Goal: Information Seeking & Learning: Check status

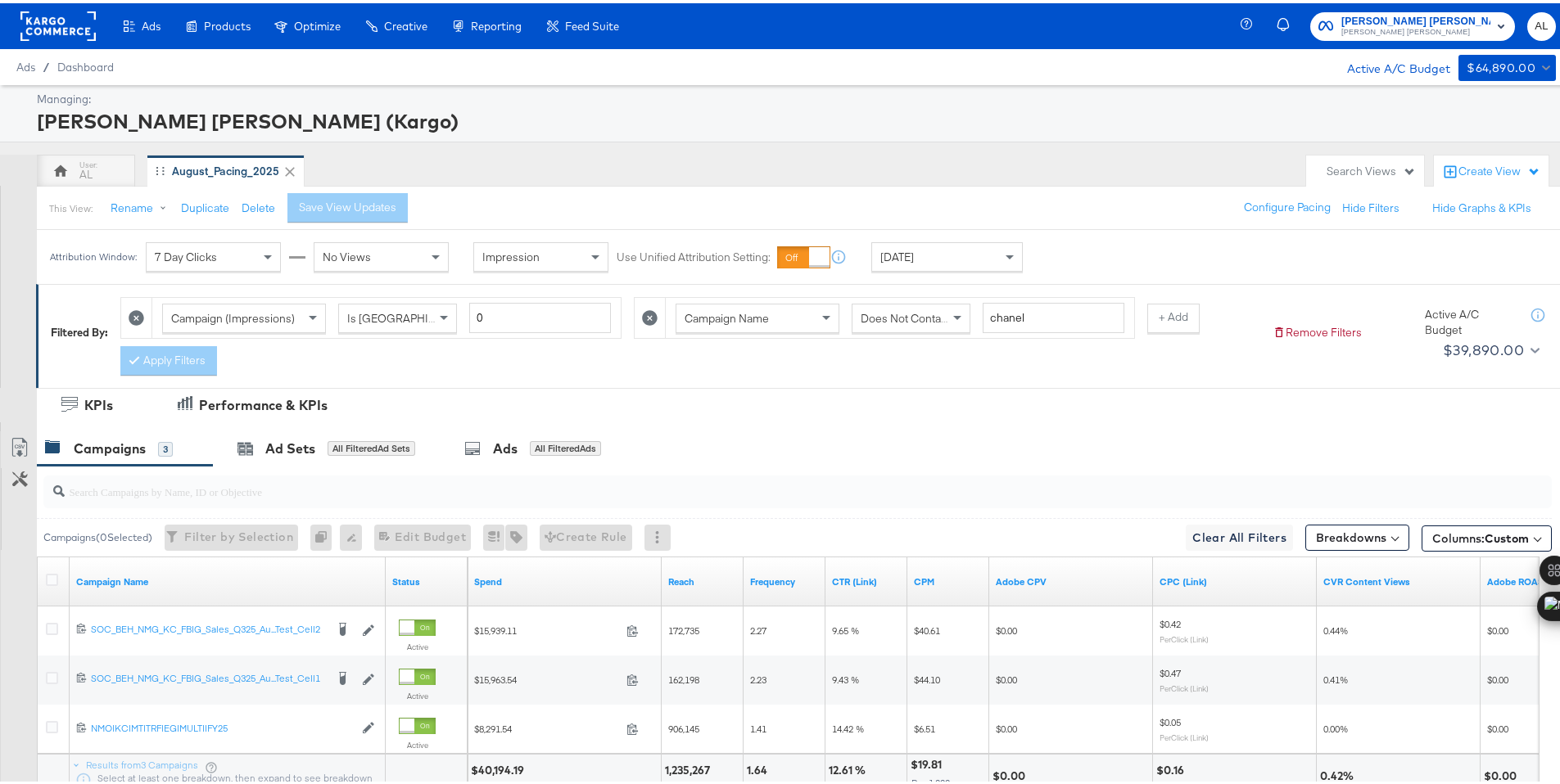
click at [970, 255] on div "Yesterday" at bounding box center [947, 253] width 149 height 28
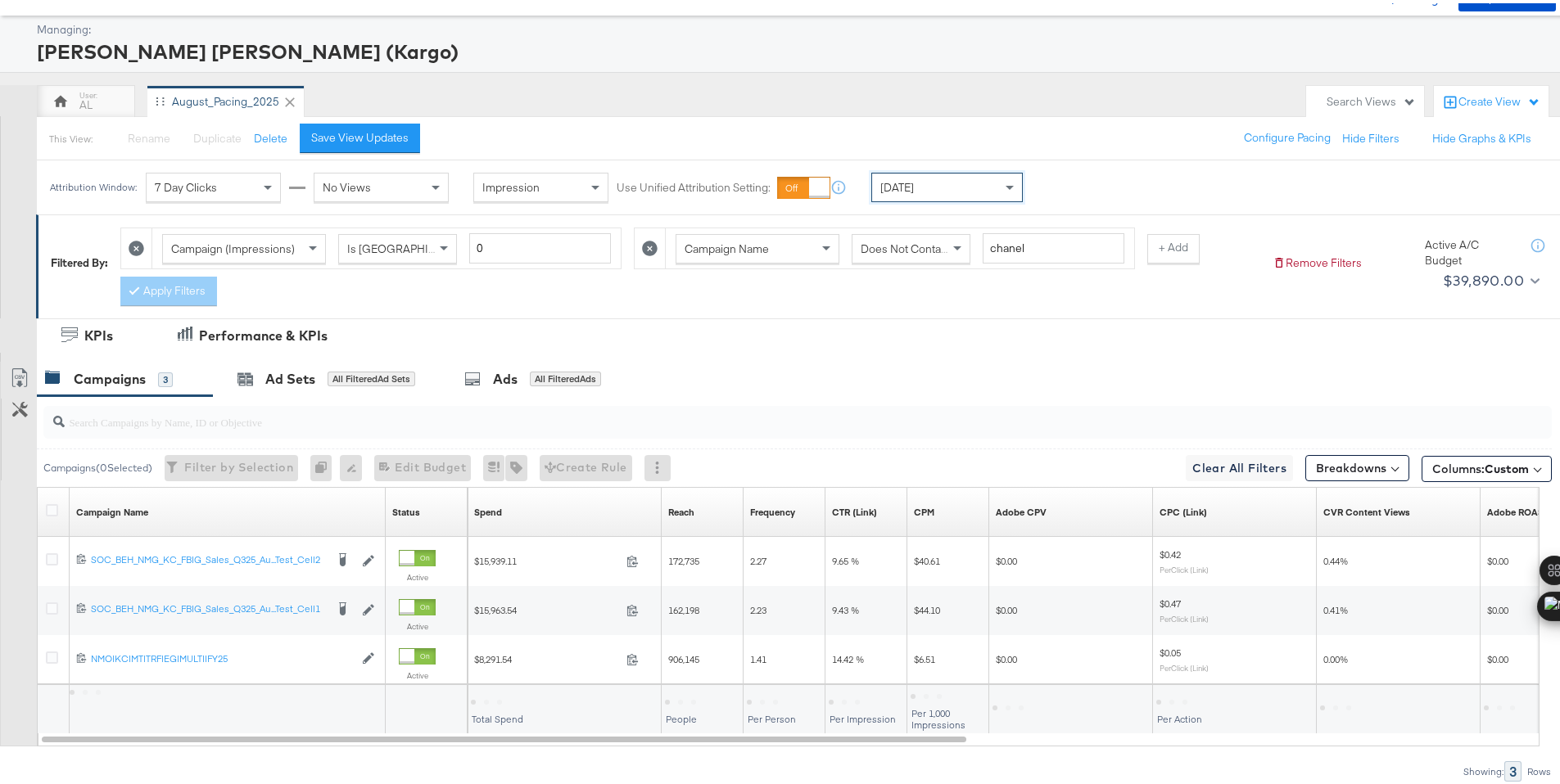
scroll to position [136, 0]
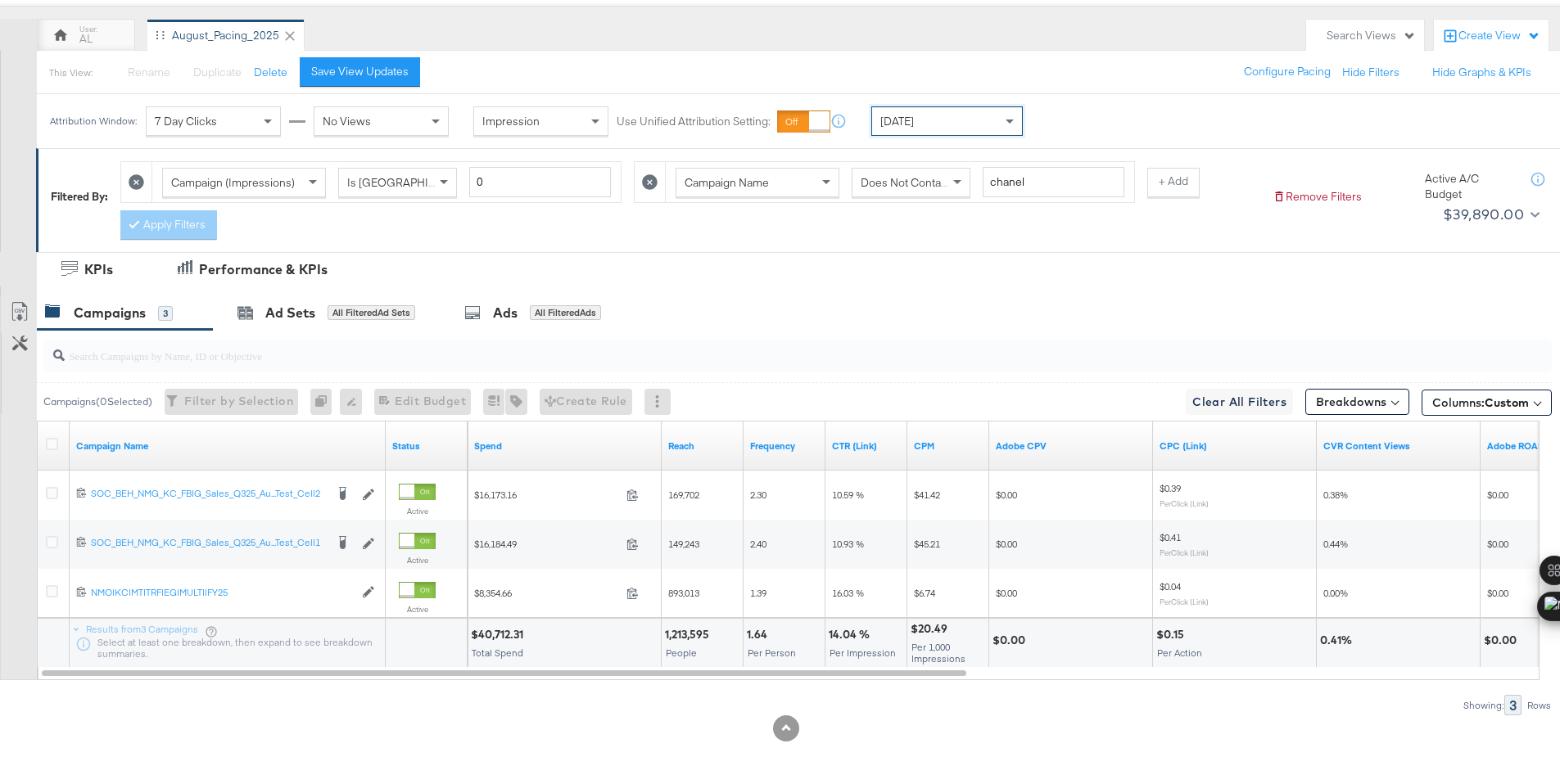
click at [485, 624] on div "$40,712.31" at bounding box center [499, 632] width 57 height 16
click at [485, 626] on div "$40,712.31" at bounding box center [499, 632] width 57 height 16
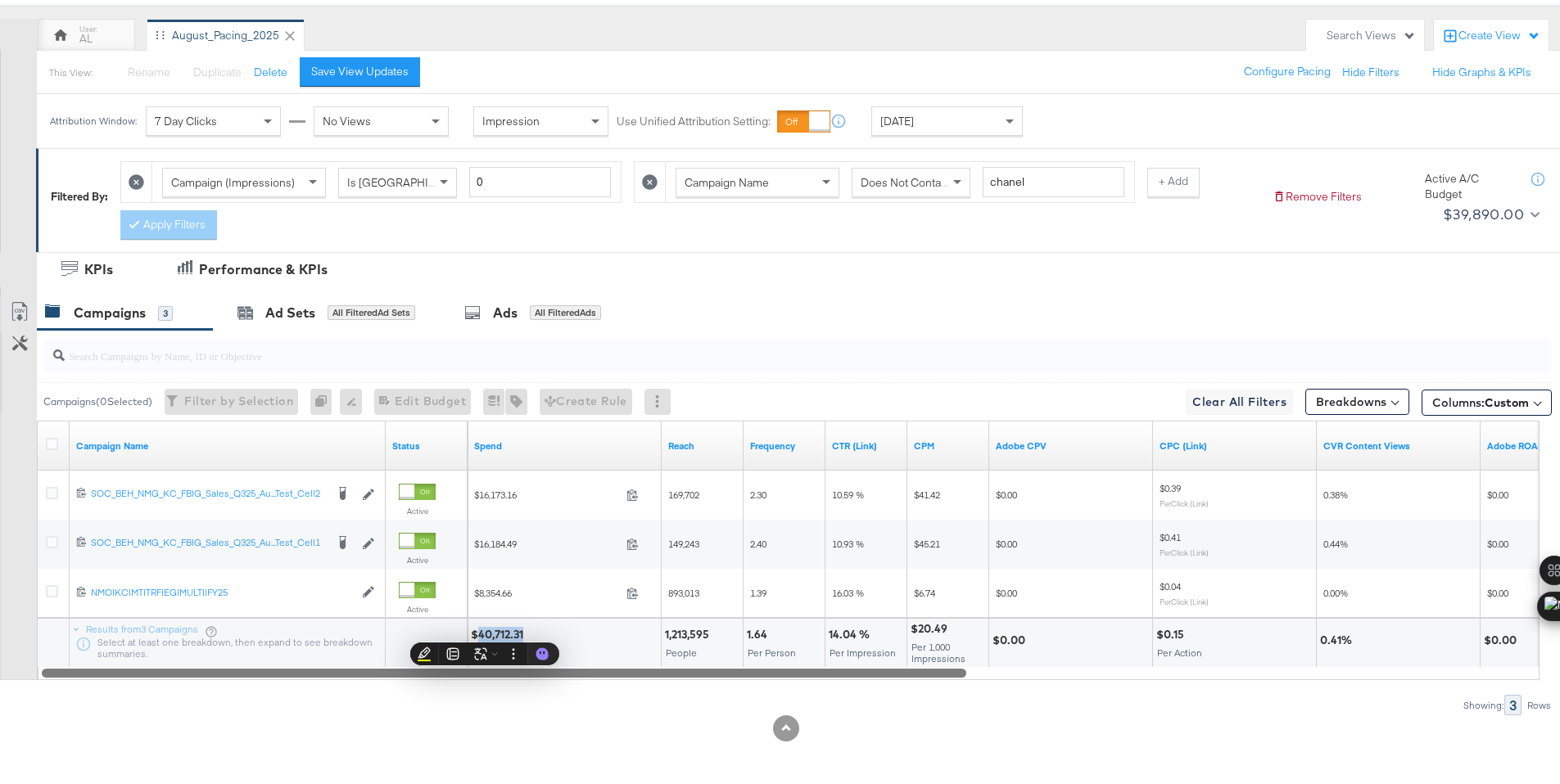
copy div "40,712.31"
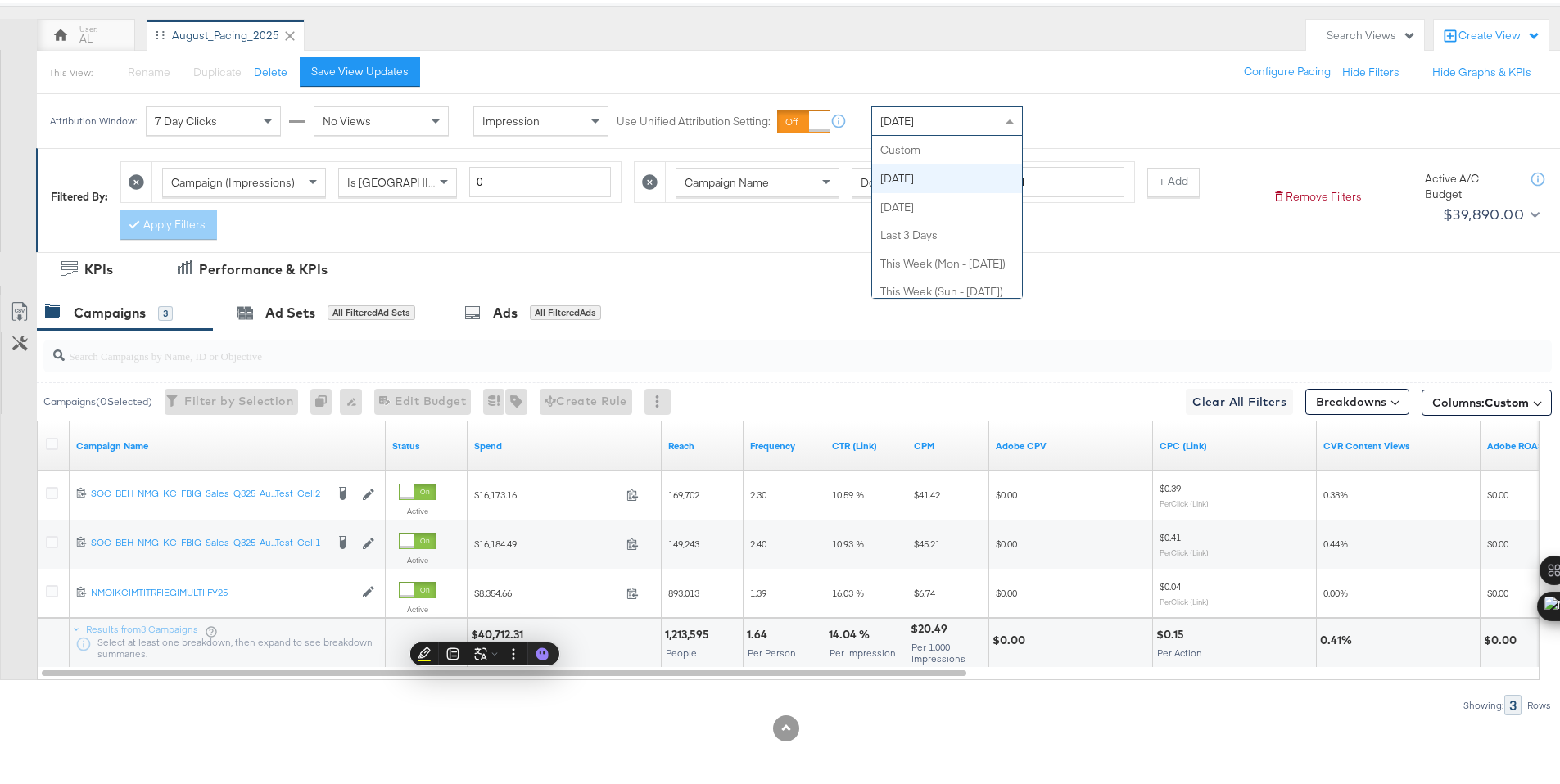
click at [968, 123] on div "Today" at bounding box center [947, 118] width 149 height 28
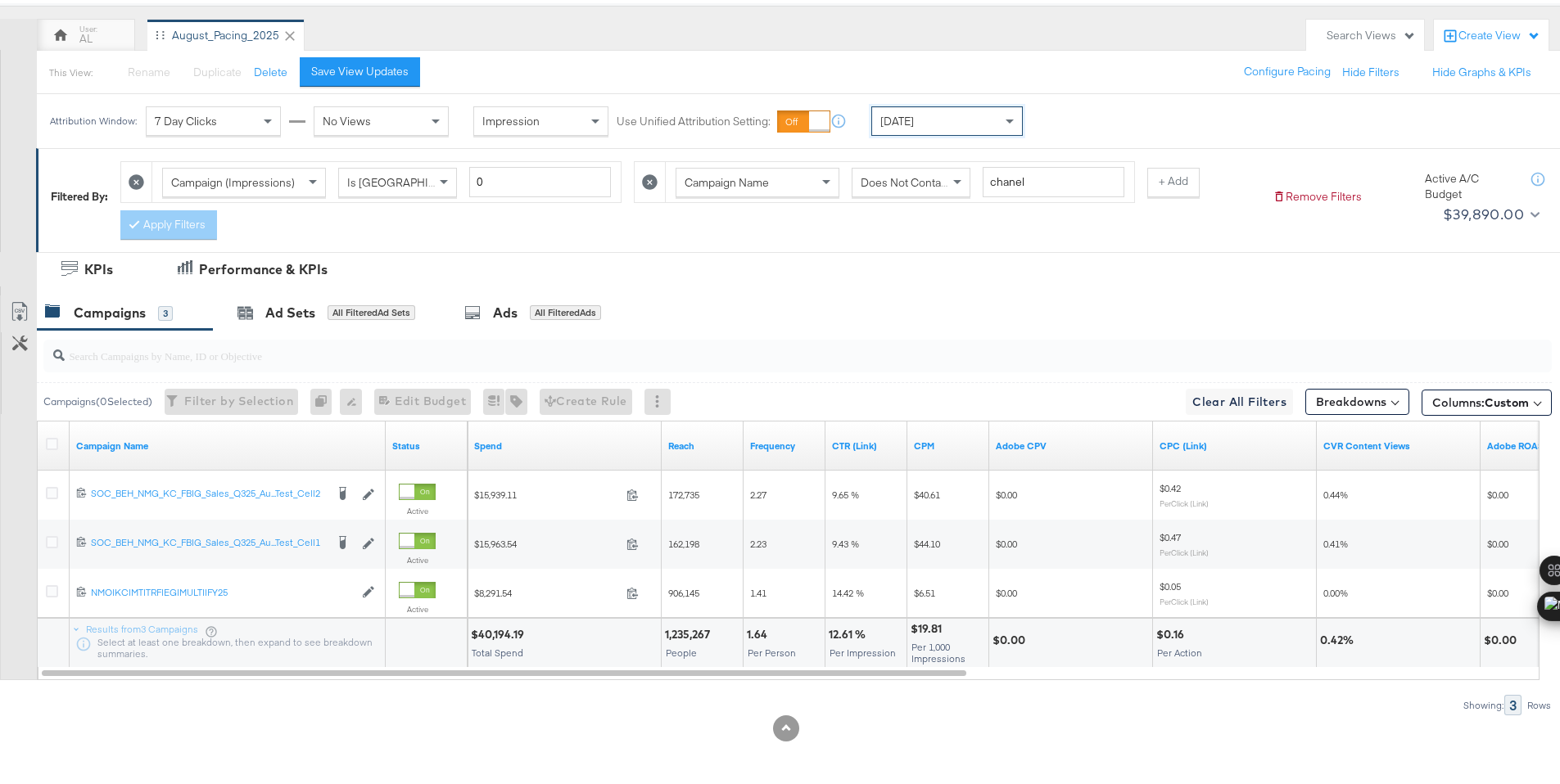
click at [492, 633] on div "$40,194.19" at bounding box center [499, 632] width 58 height 16
copy div "40,194.19"
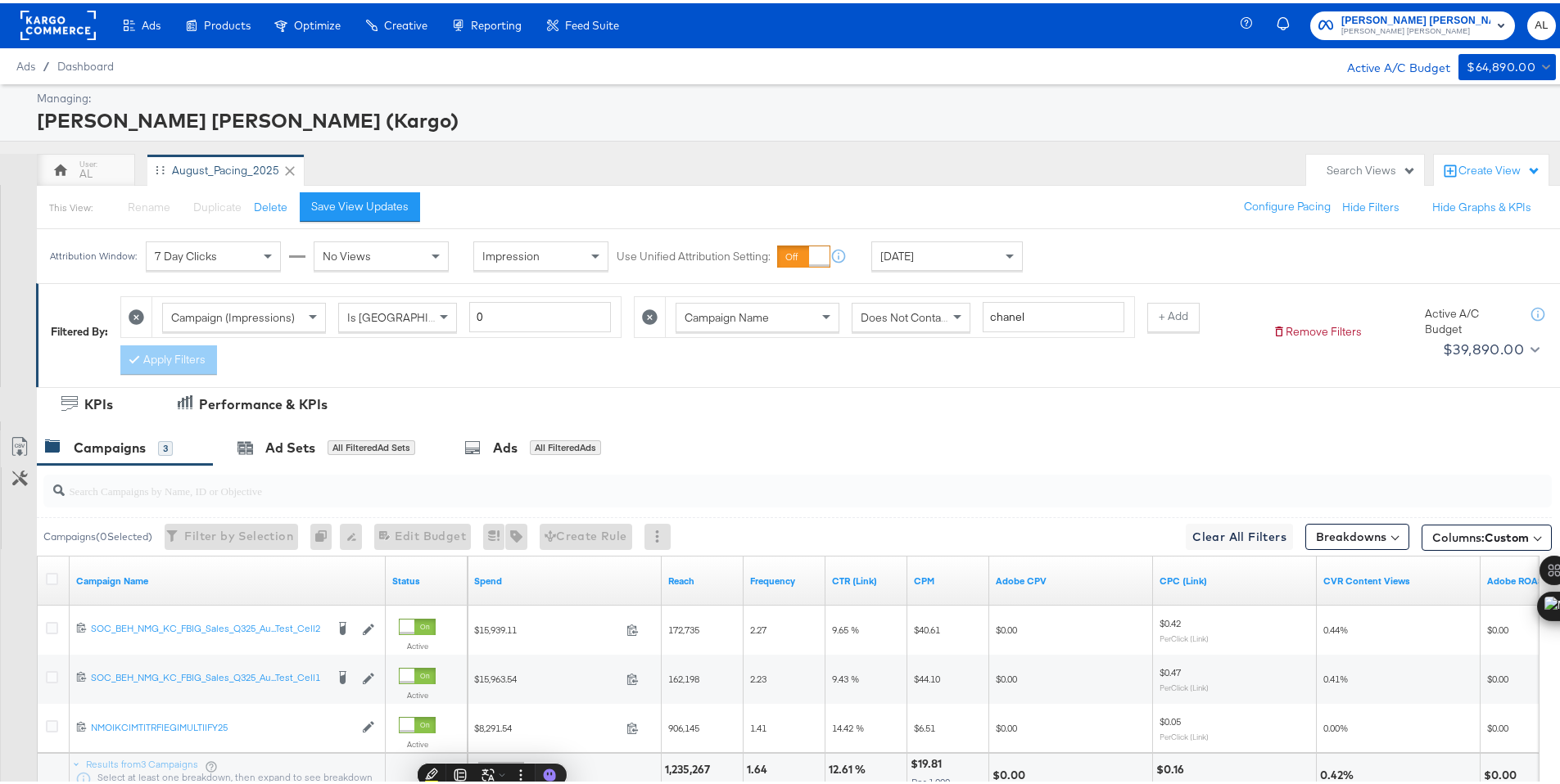
scroll to position [0, 0]
click at [67, 28] on rect at bounding box center [58, 23] width 76 height 29
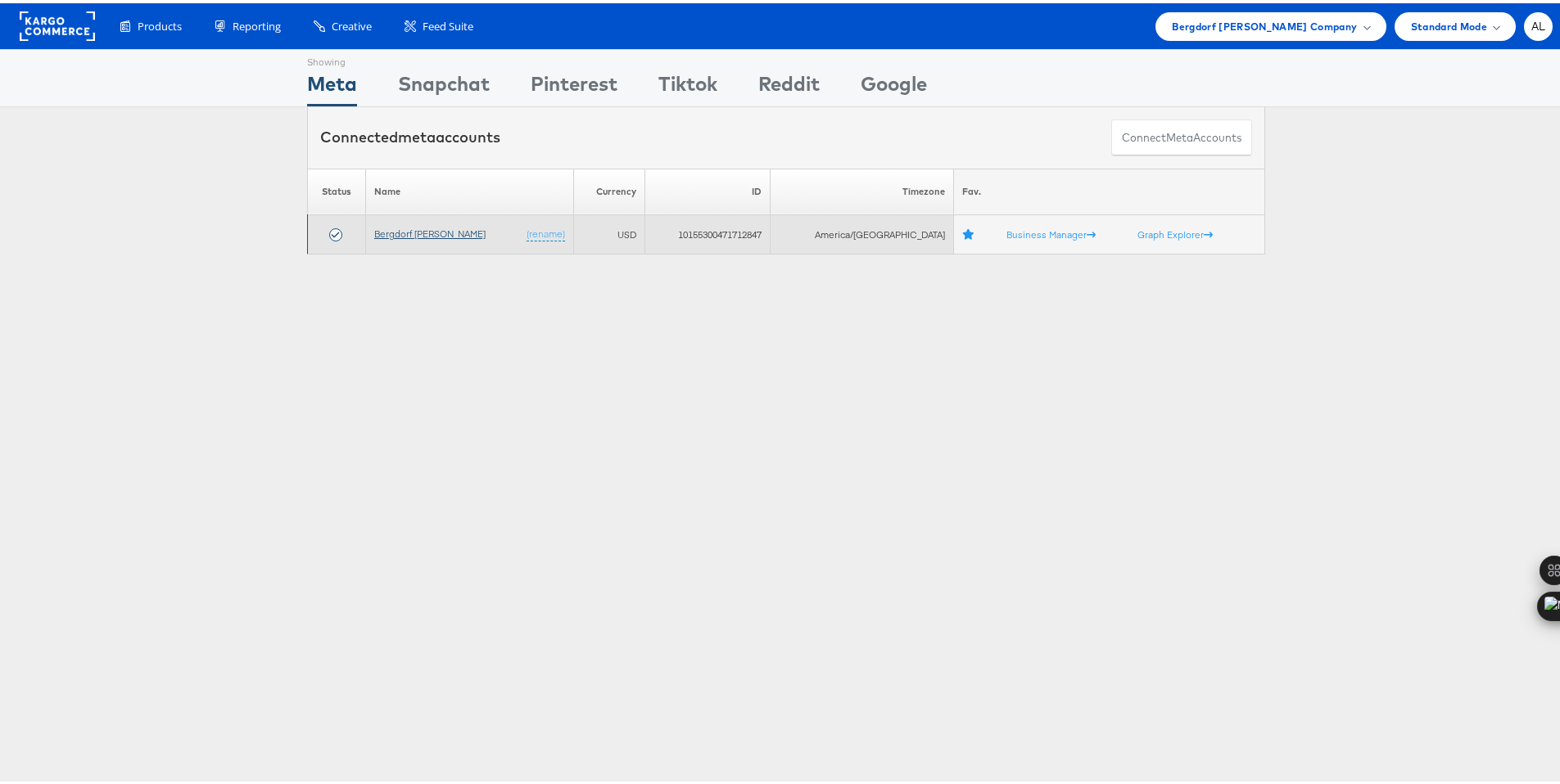
click at [411, 233] on link "Bergdorf [PERSON_NAME]" at bounding box center [430, 230] width 111 height 12
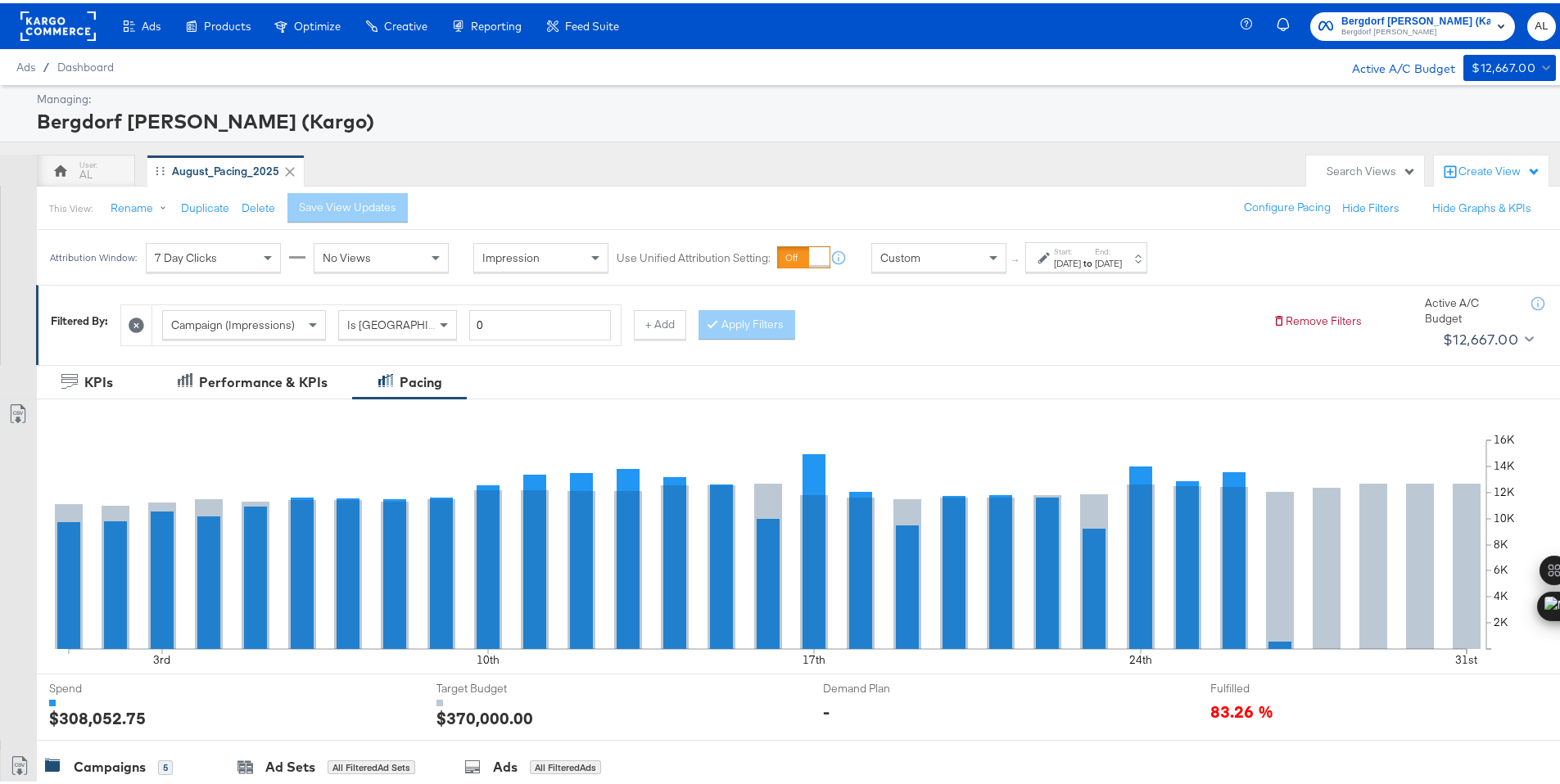
click at [969, 252] on div "Custom" at bounding box center [939, 254] width 134 height 28
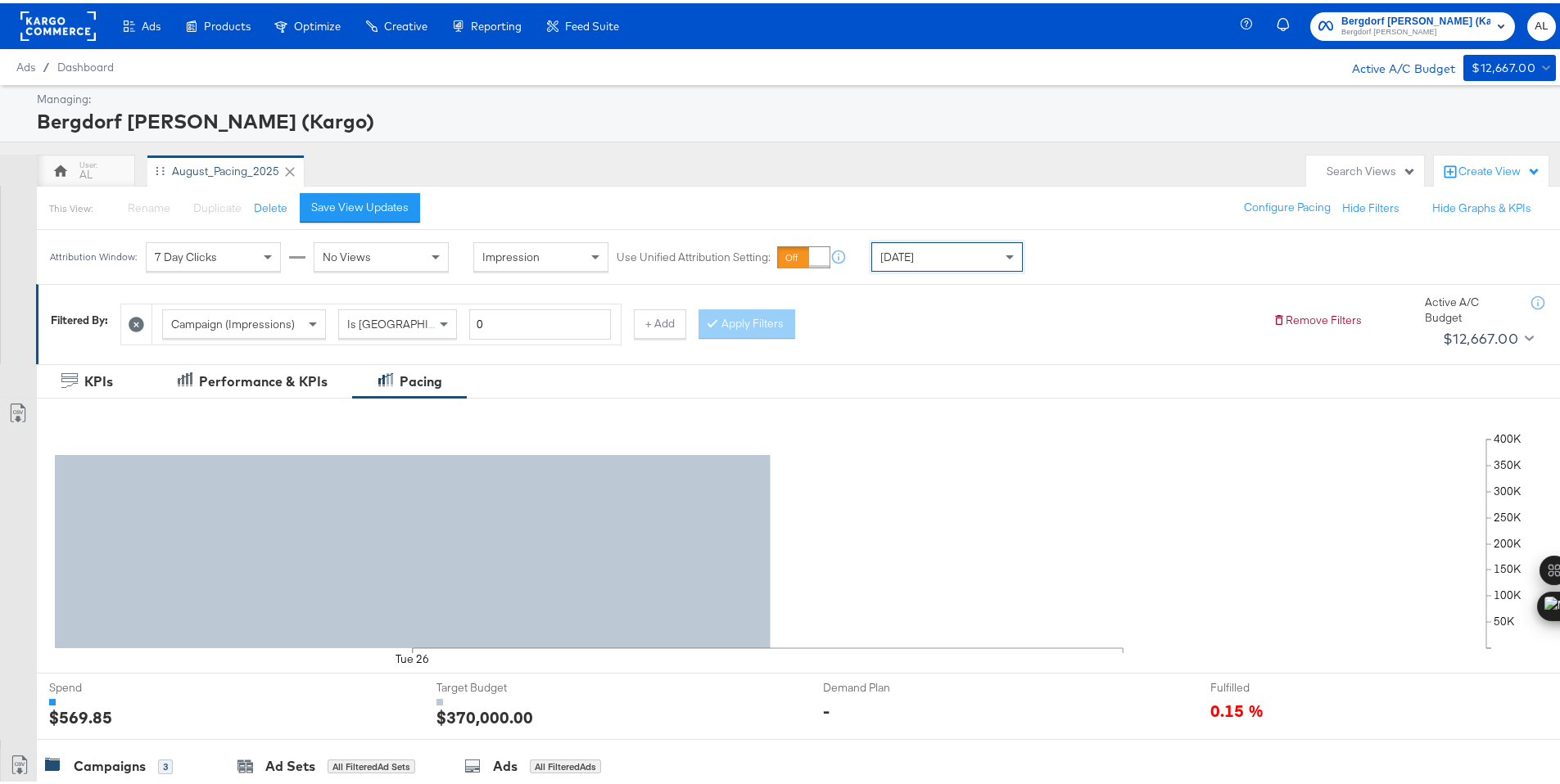
scroll to position [404, 0]
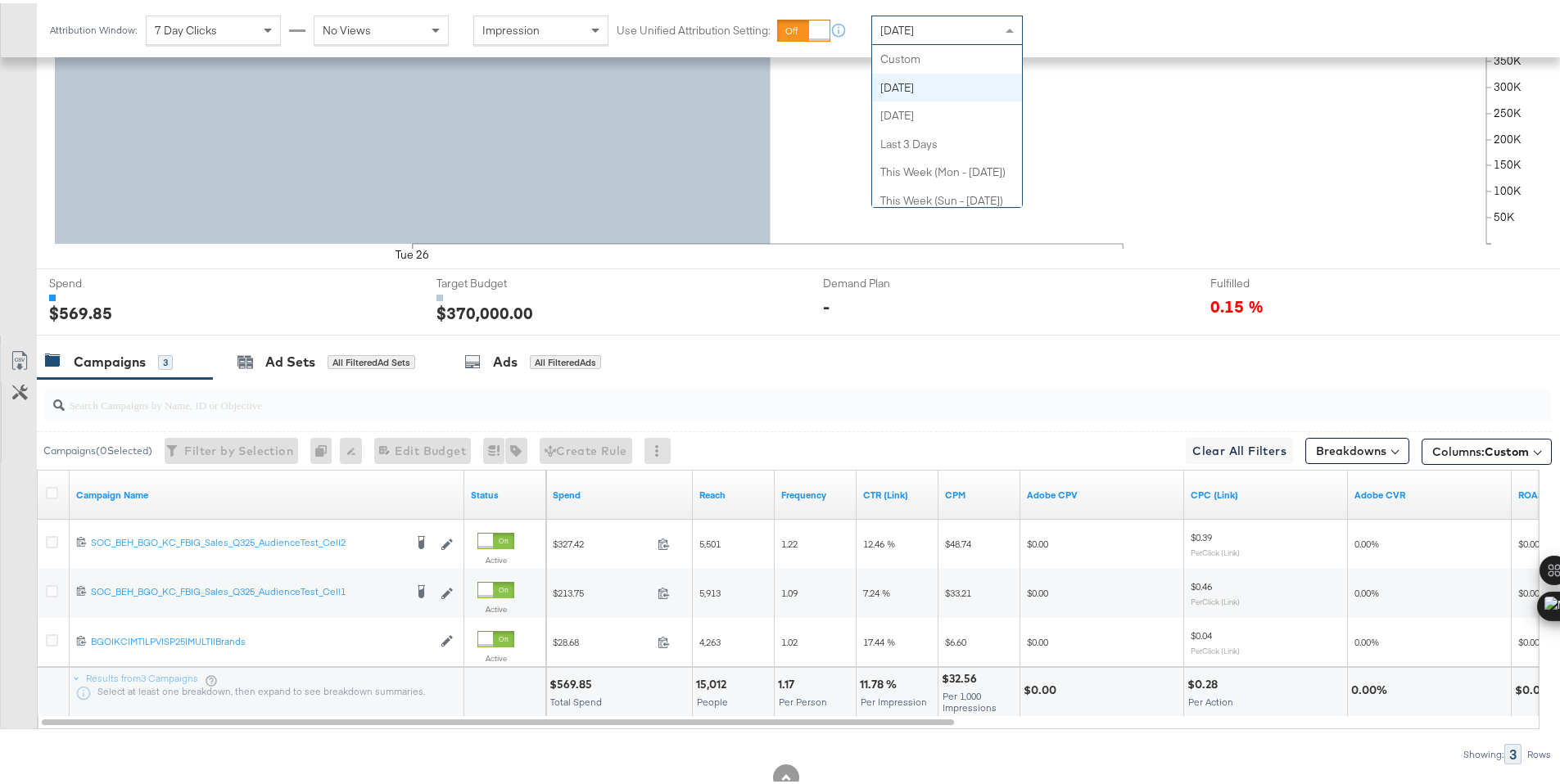
click at [942, 32] on div "Today" at bounding box center [947, 27] width 149 height 28
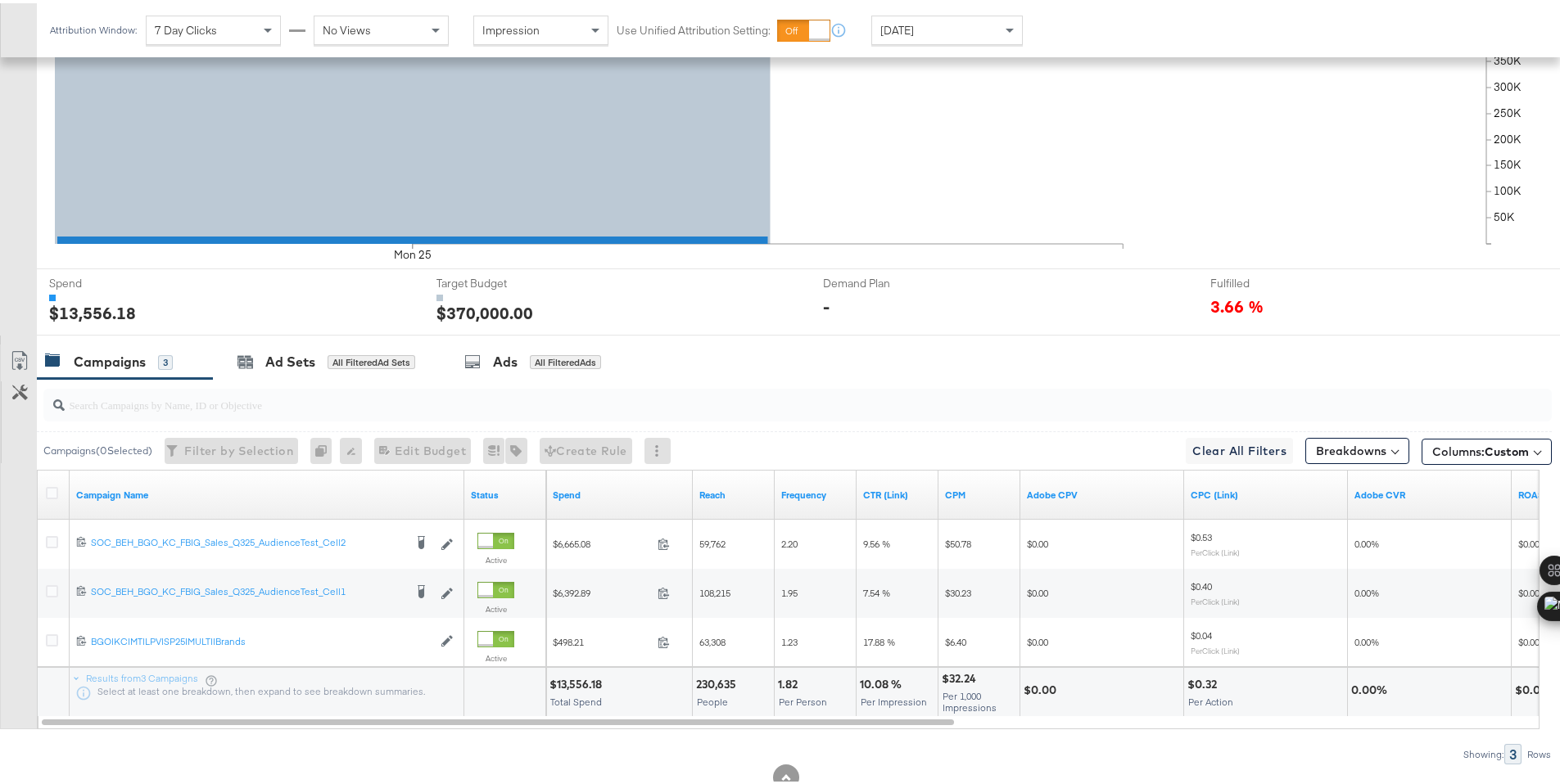
click at [575, 679] on div "$13,556.18" at bounding box center [578, 681] width 57 height 16
copy div "13,556.18"
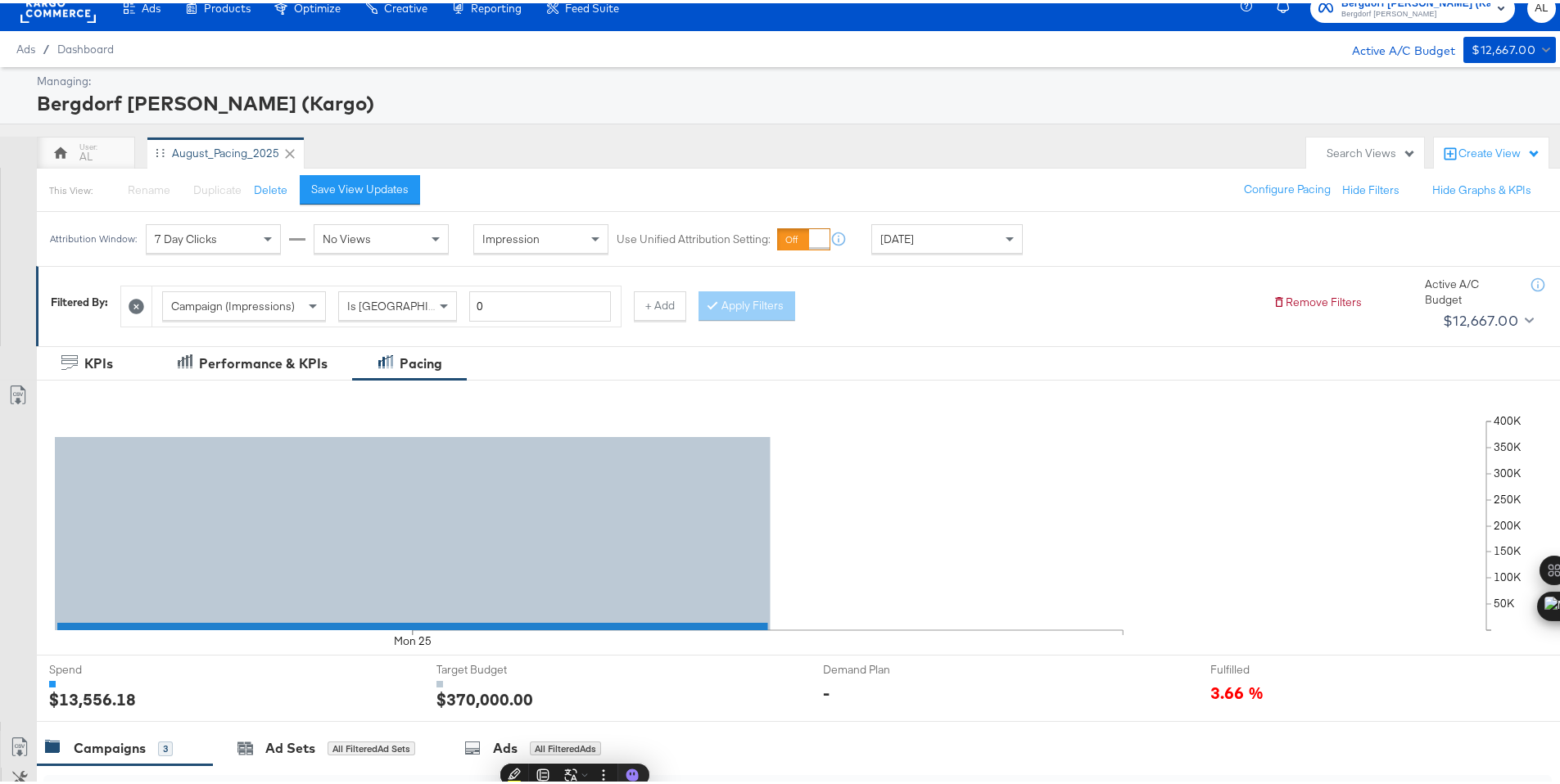
scroll to position [0, 0]
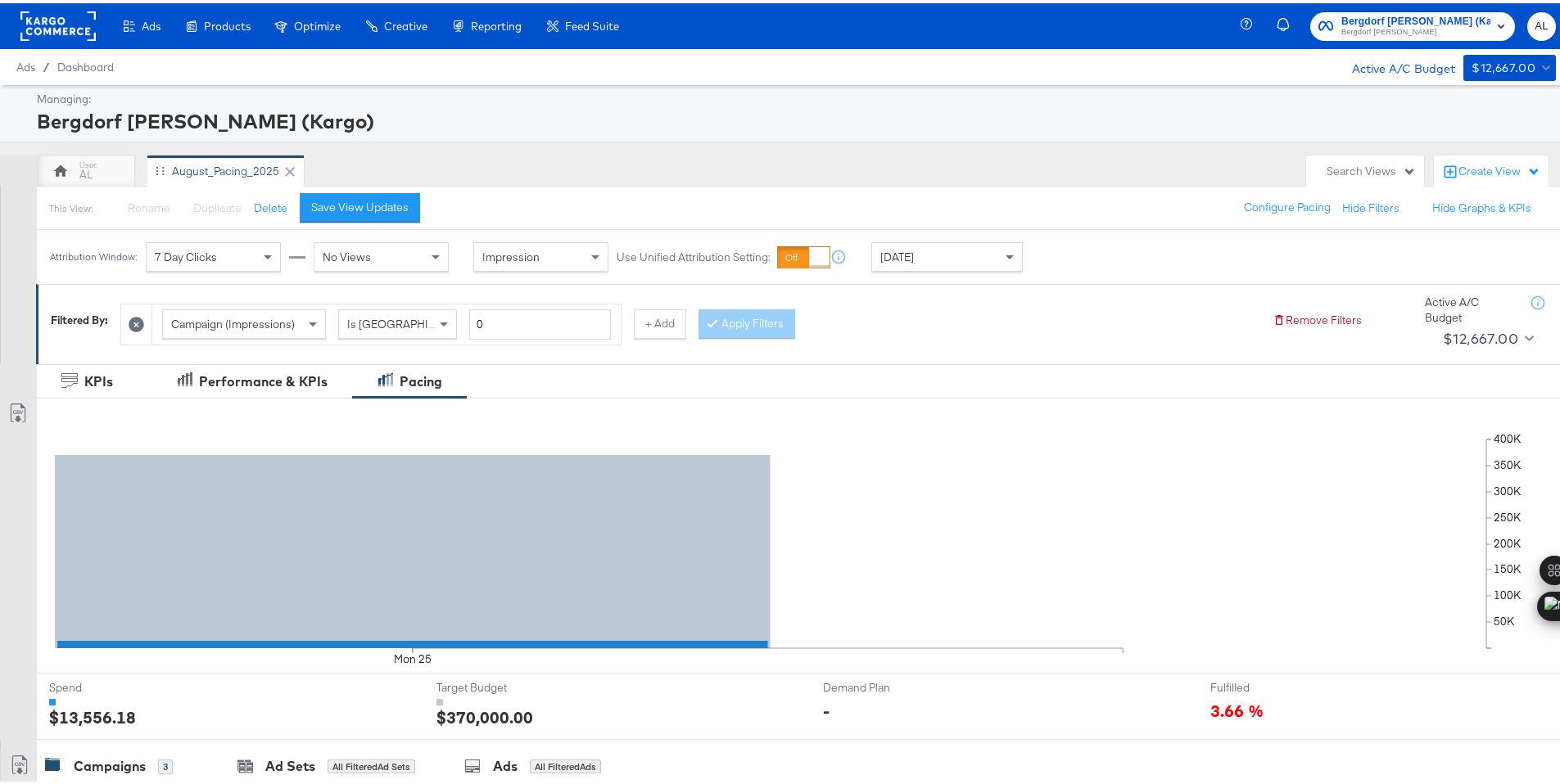
click at [48, 20] on rect at bounding box center [58, 23] width 76 height 29
click at [1394, 26] on span "Bergdorf [PERSON_NAME]" at bounding box center [1416, 28] width 149 height 13
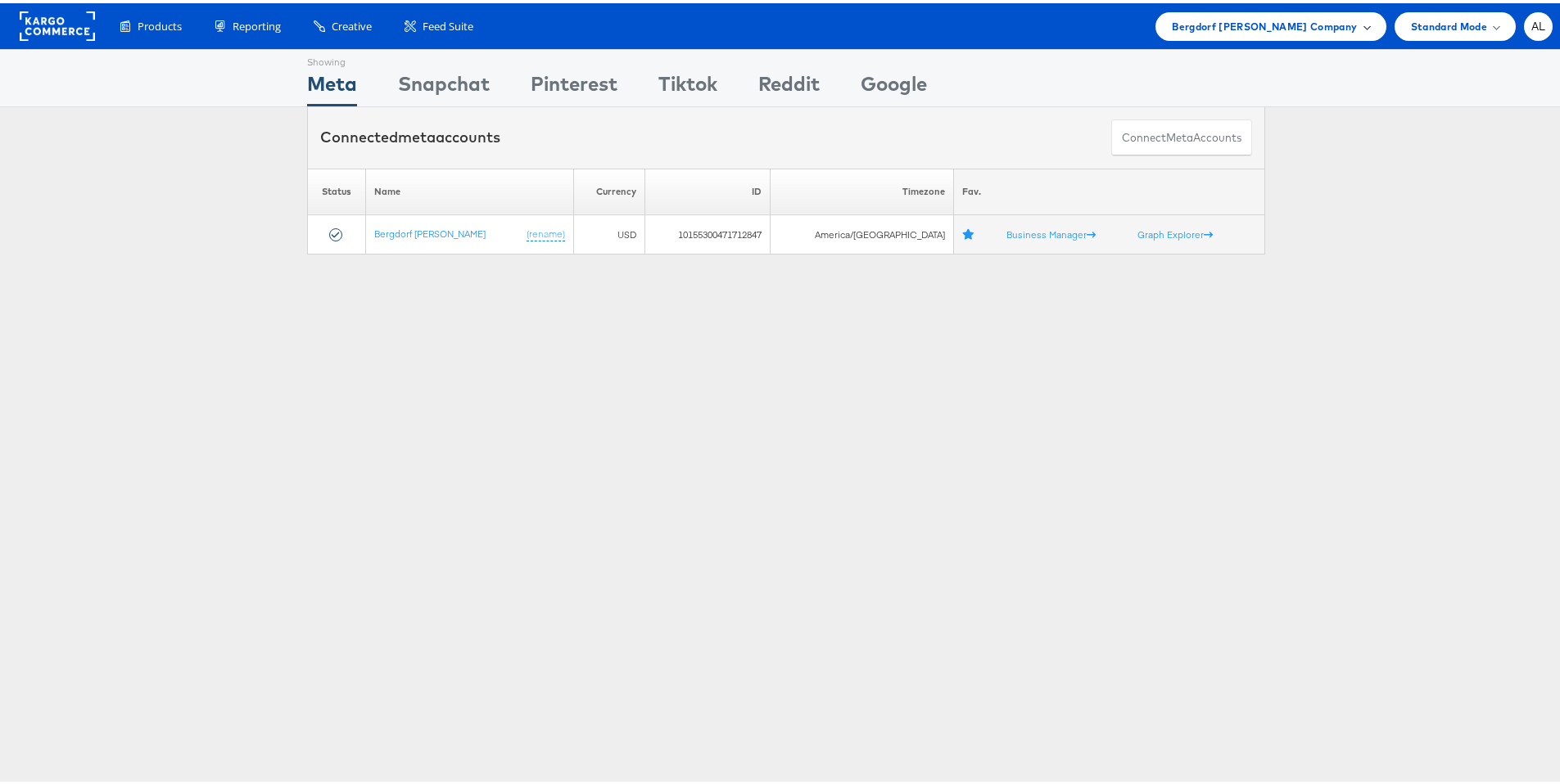
click at [1364, 27] on div "Bergdorf [PERSON_NAME] Company" at bounding box center [1270, 23] width 230 height 28
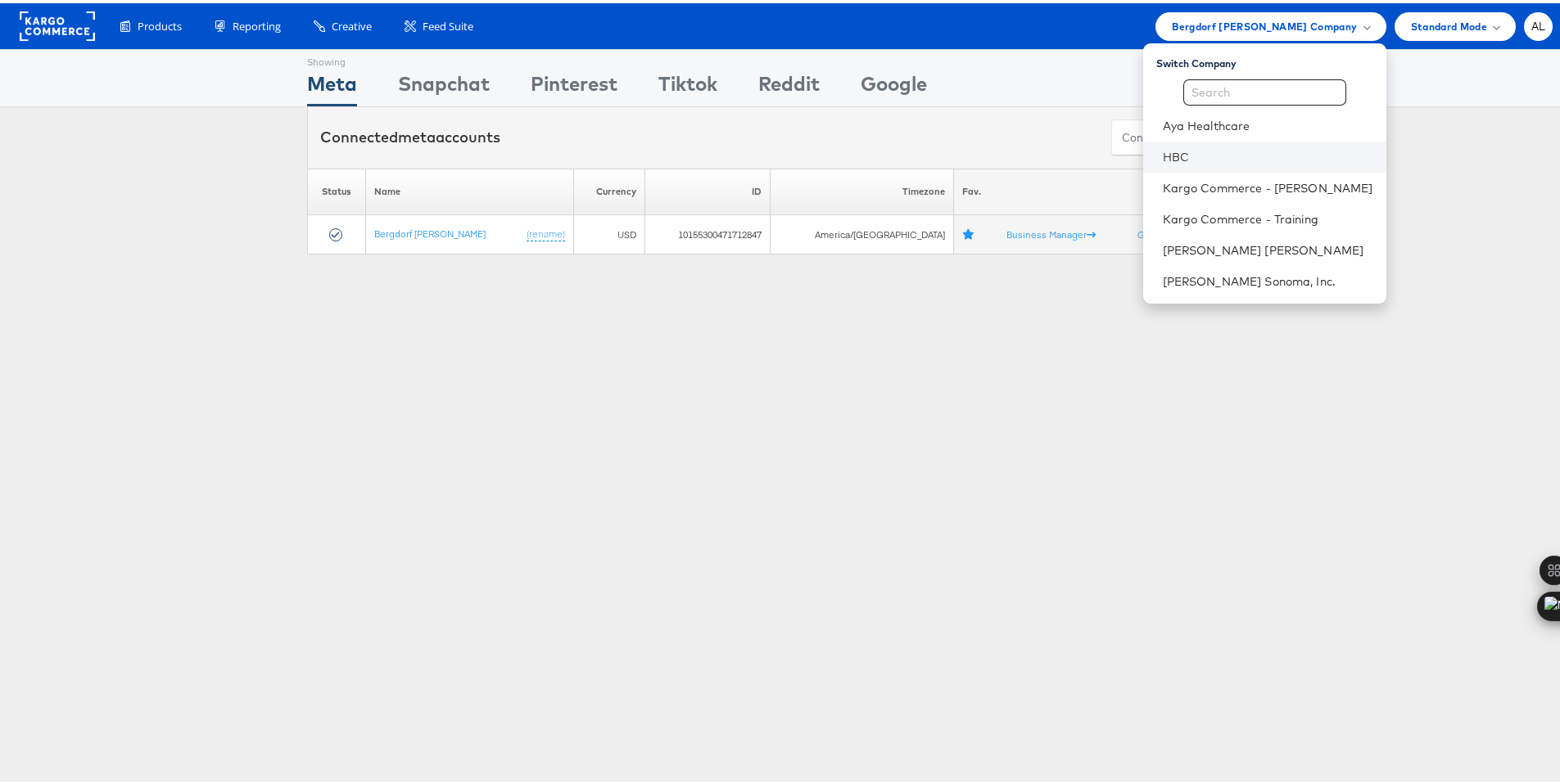
click at [1203, 142] on li "HBC" at bounding box center [1264, 154] width 243 height 31
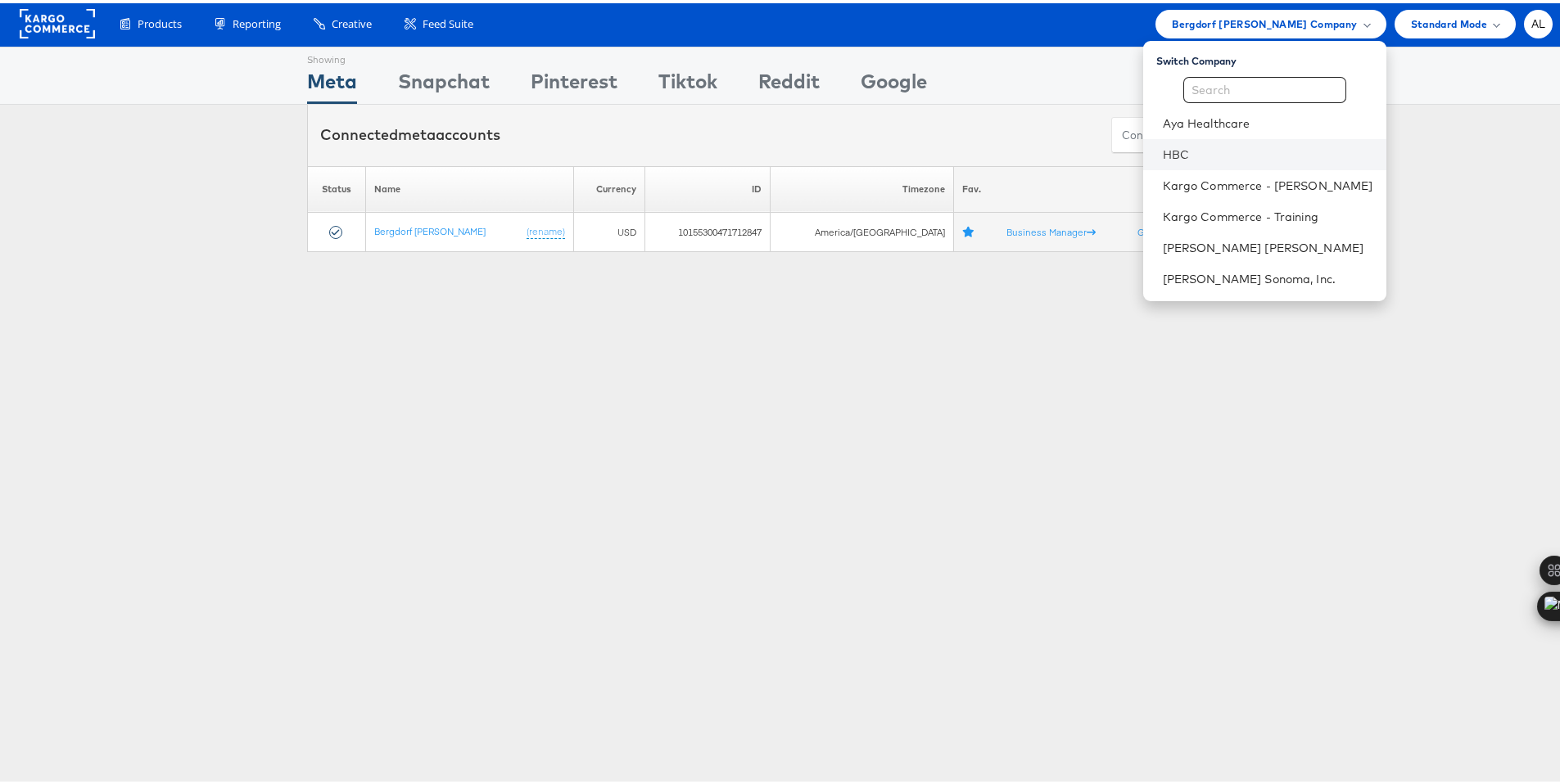
scroll to position [3, 0]
click at [1203, 142] on link "HBC" at bounding box center [1268, 150] width 210 height 17
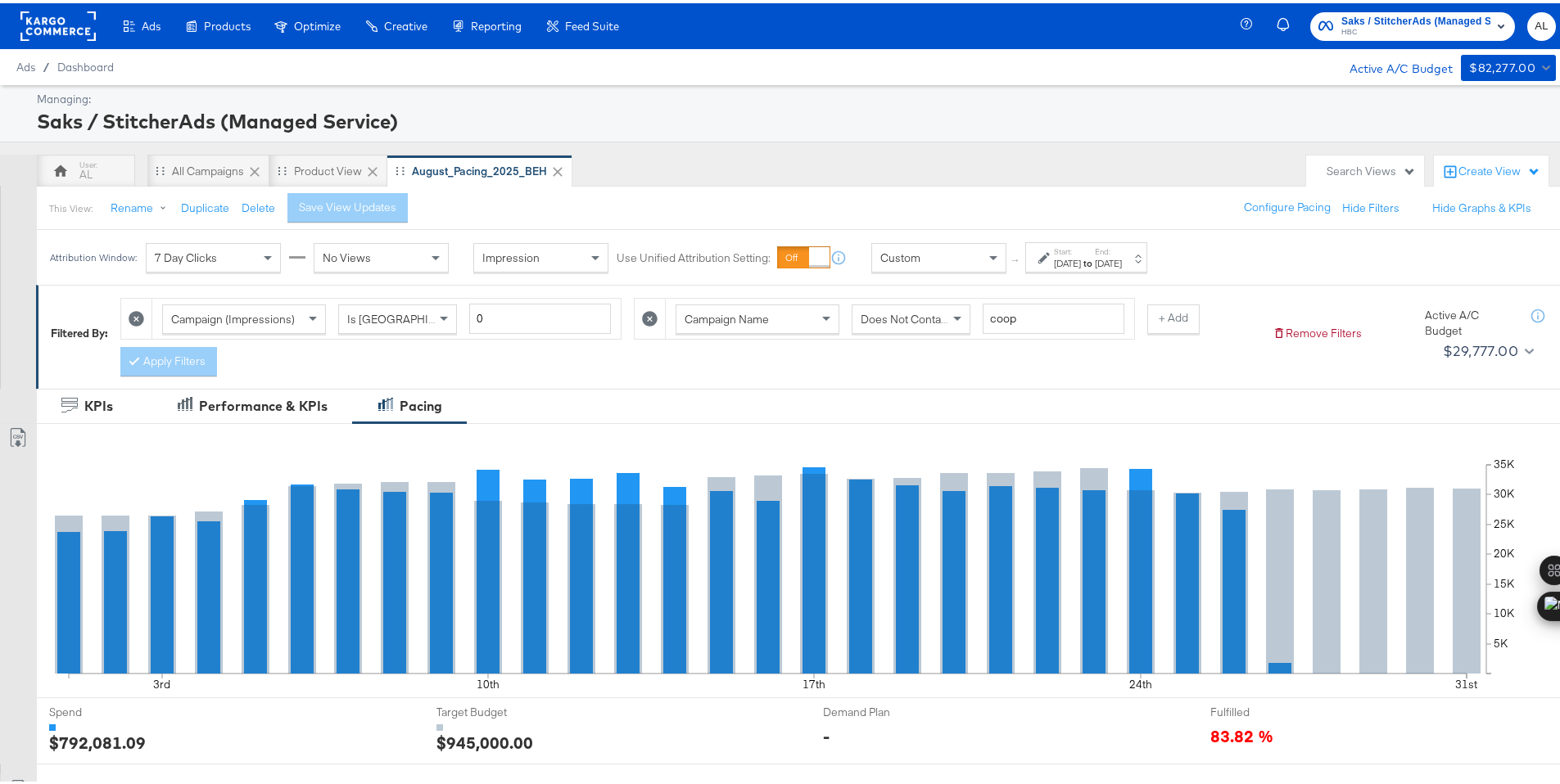
click at [973, 259] on div "Custom" at bounding box center [939, 254] width 134 height 28
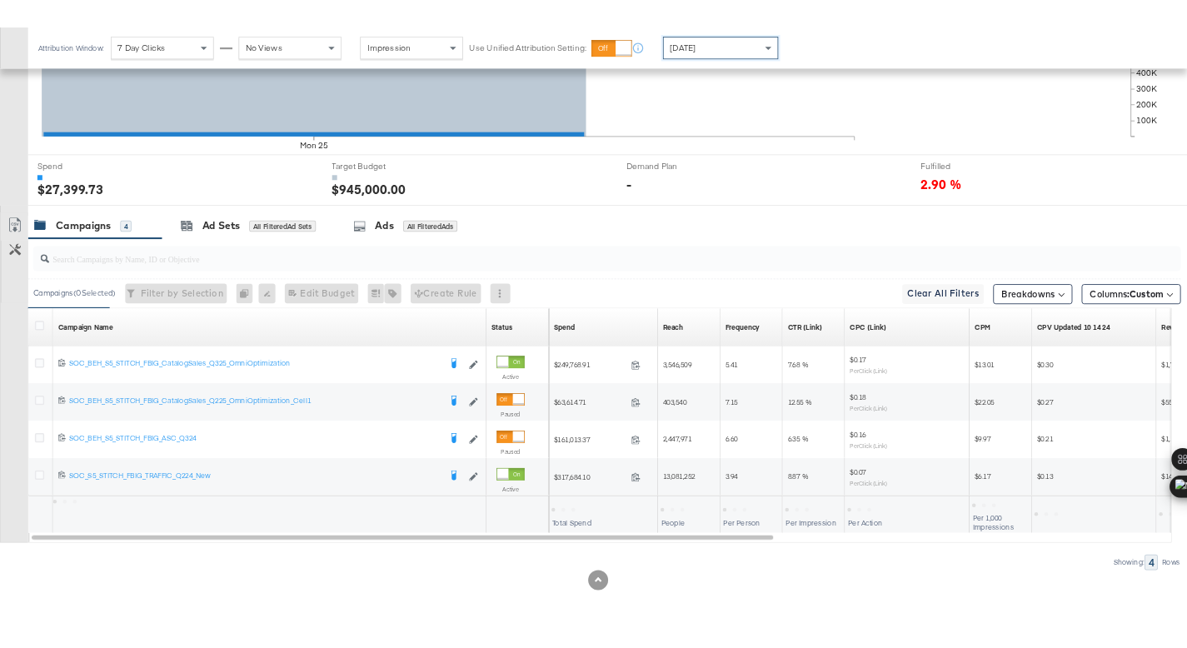
scroll to position [486, 0]
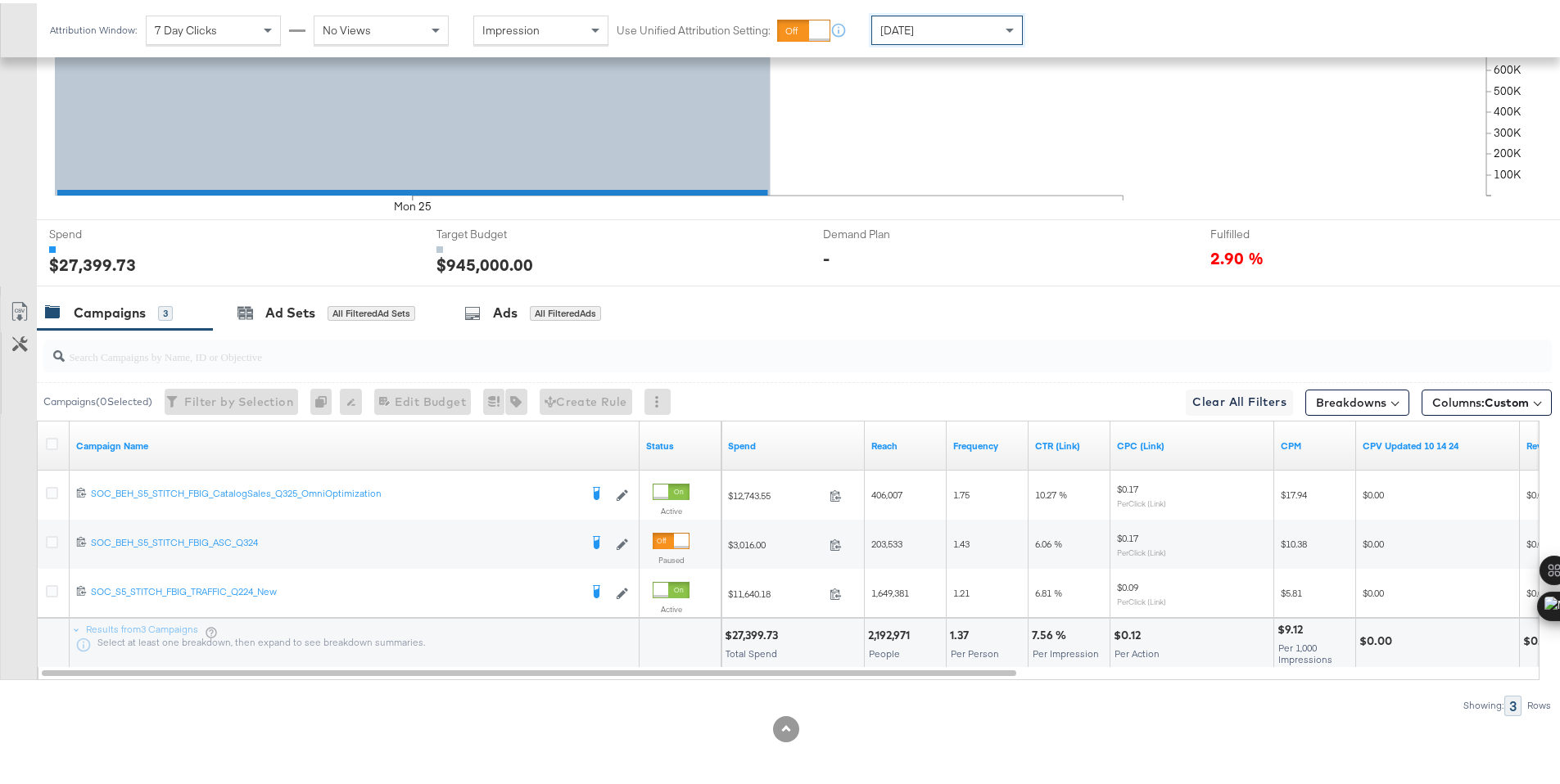
click at [757, 634] on div "$27,399.73" at bounding box center [753, 633] width 58 height 16
copy div "27,399.73"
